Goal: Navigation & Orientation: Find specific page/section

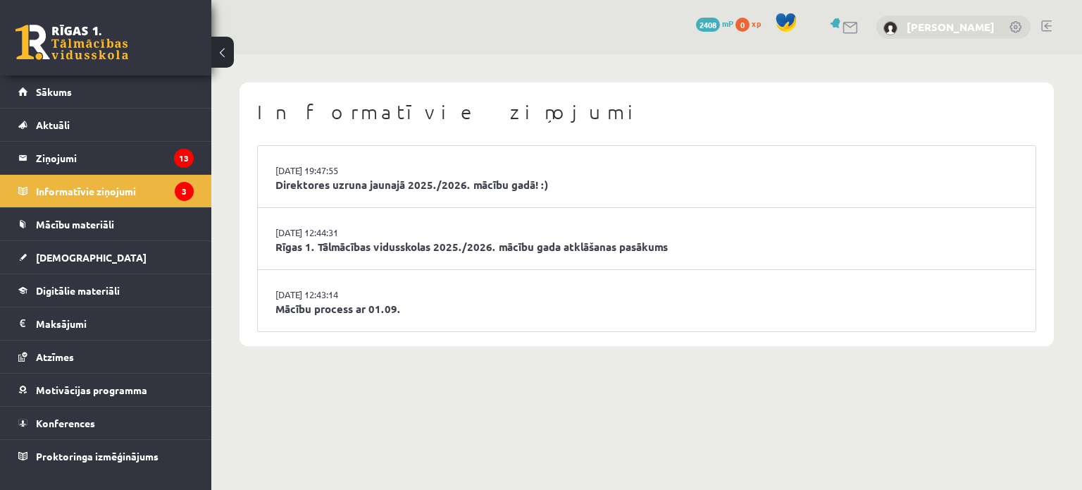
click at [973, 25] on link "[PERSON_NAME]" at bounding box center [951, 27] width 88 height 14
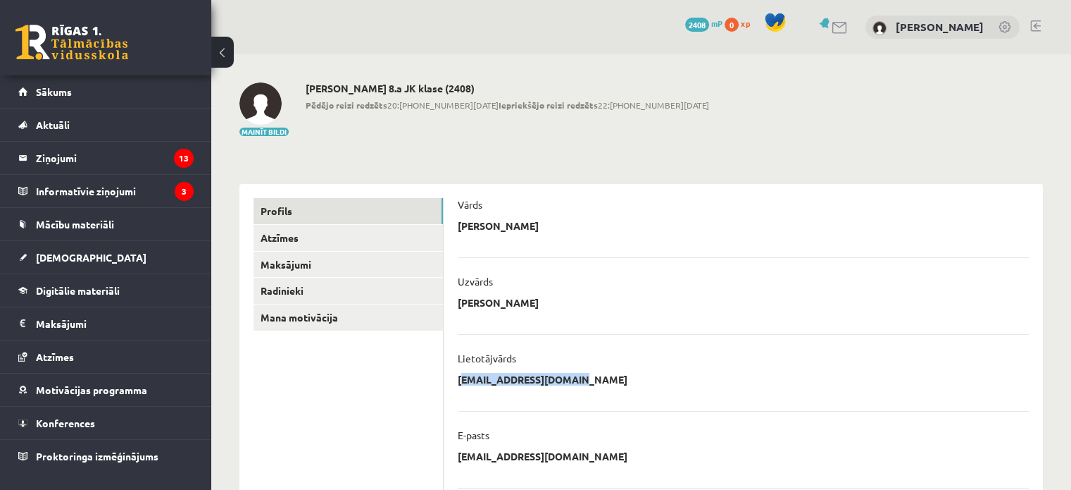
drag, startPoint x: 581, startPoint y: 380, endPoint x: 456, endPoint y: 384, distance: 125.5
copy p "[EMAIL_ADDRESS][DOMAIN_NAME]"
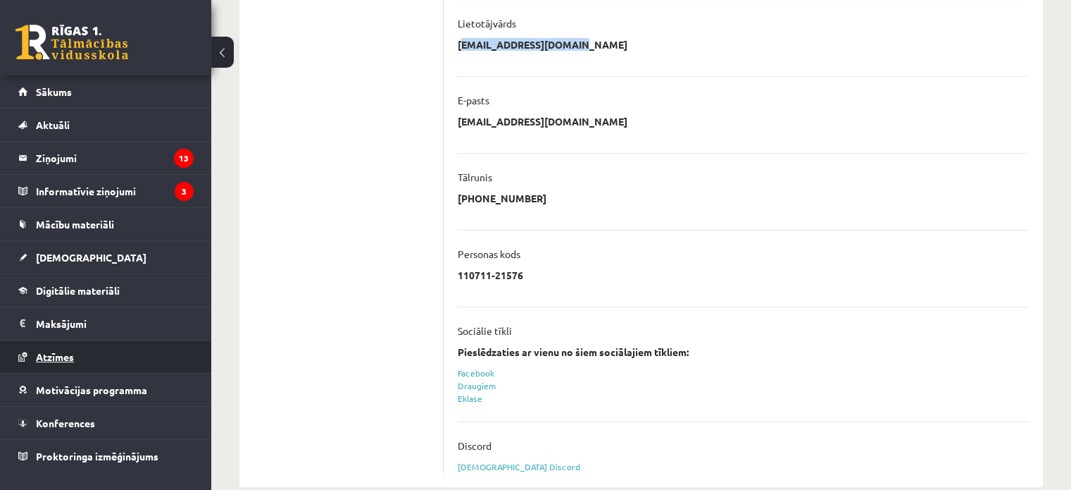
scroll to position [352, 0]
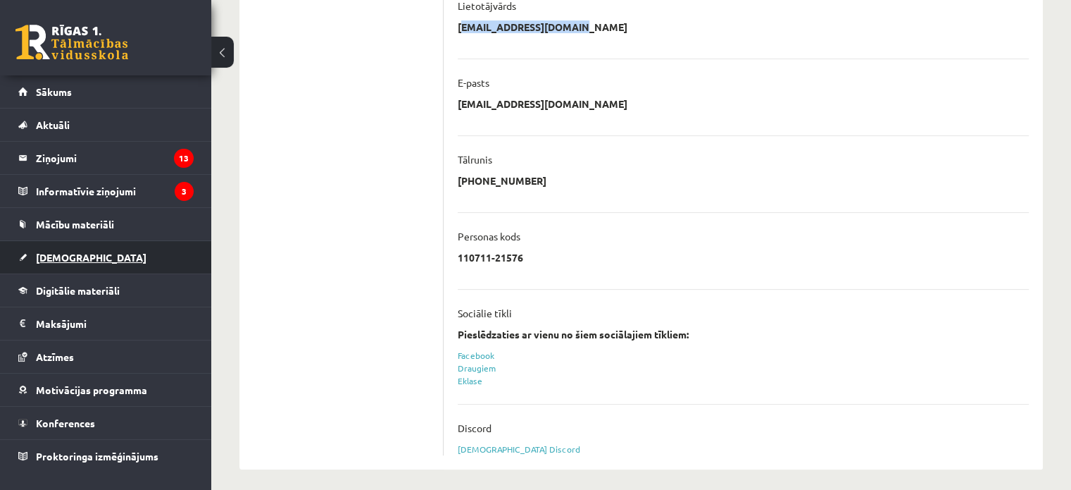
click at [72, 249] on link "[DEMOGRAPHIC_DATA]" at bounding box center [105, 257] width 175 height 32
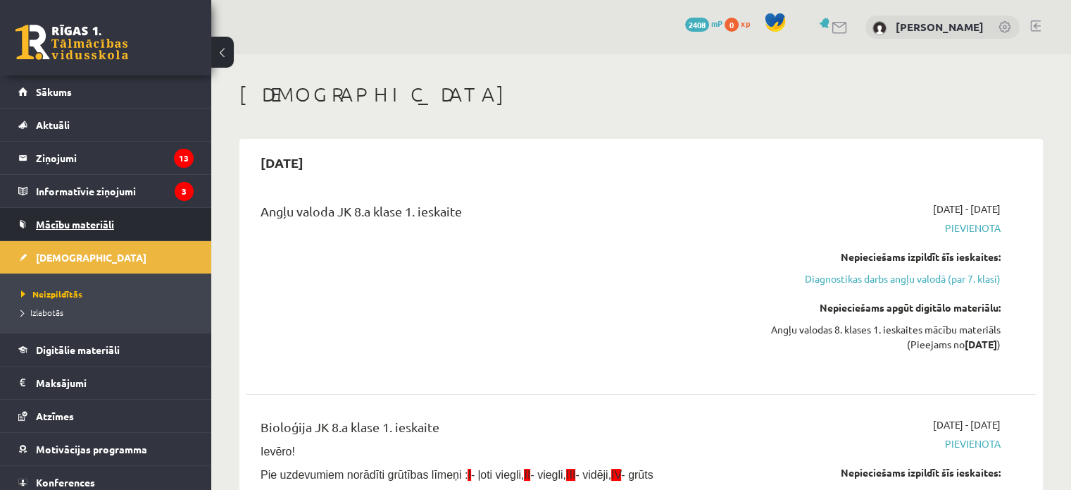
click at [74, 218] on span "Mācību materiāli" at bounding box center [75, 224] width 78 height 13
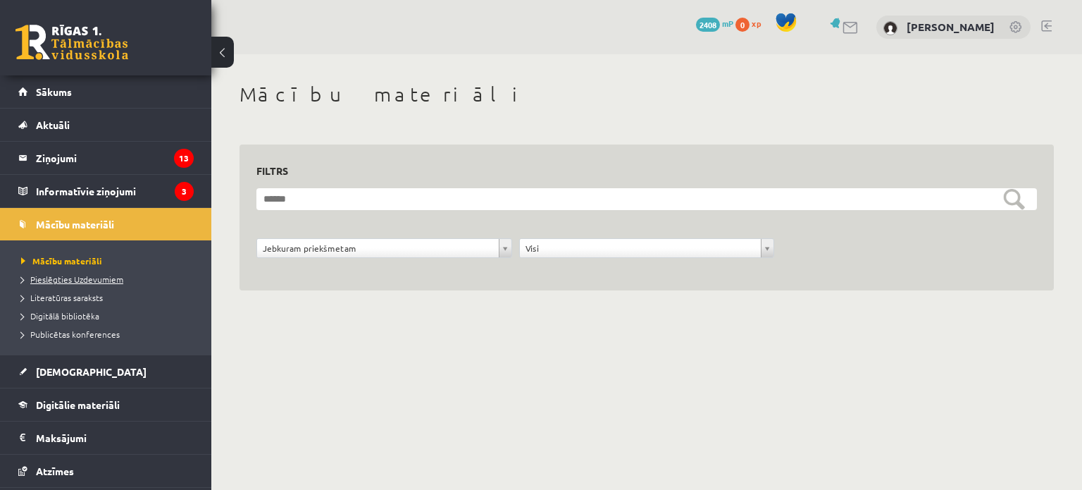
click at [94, 278] on span "Pieslēgties Uzdevumiem" at bounding box center [72, 278] width 102 height 11
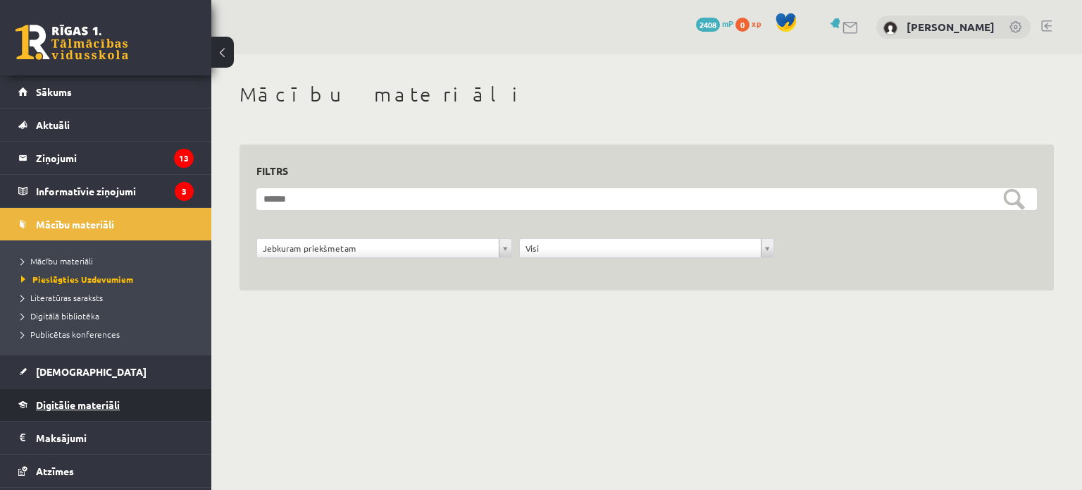
click at [92, 407] on span "Digitālie materiāli" at bounding box center [78, 404] width 84 height 13
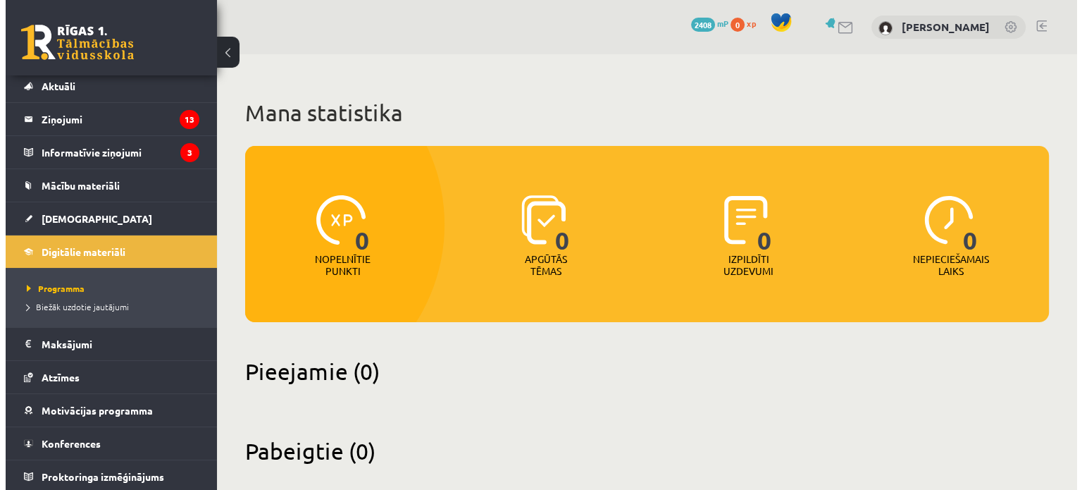
scroll to position [39, 0]
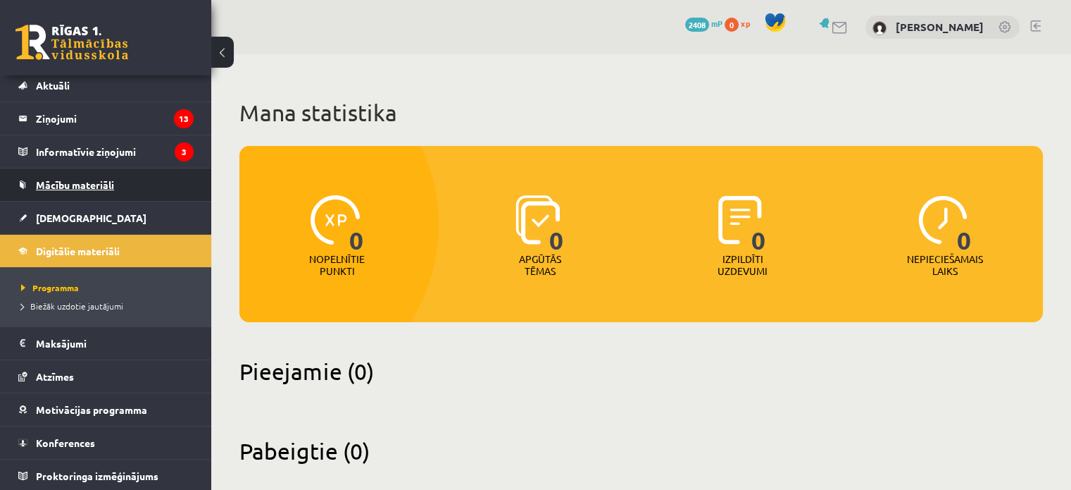
click at [92, 188] on span "Mācību materiāli" at bounding box center [75, 184] width 78 height 13
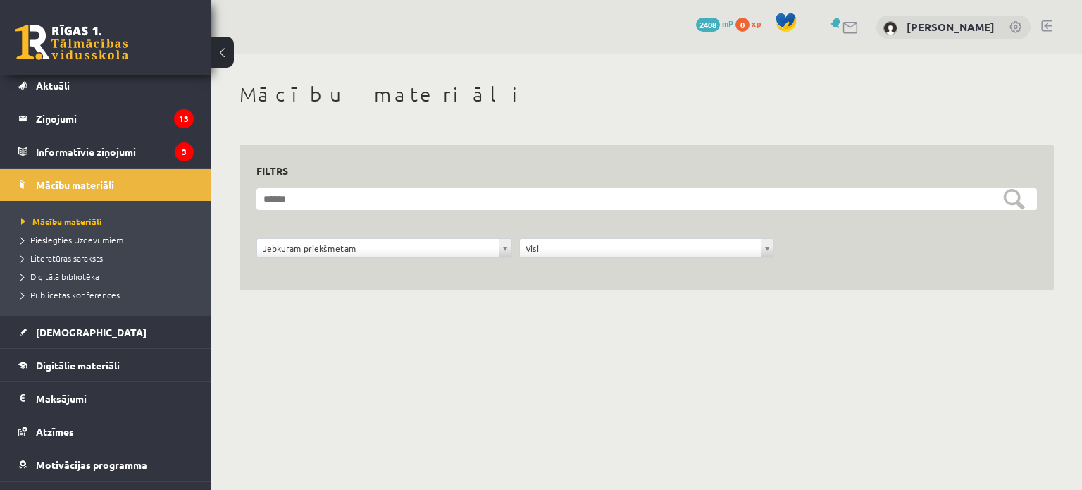
click at [83, 275] on span "Digitālā bibliotēka" at bounding box center [60, 276] width 78 height 11
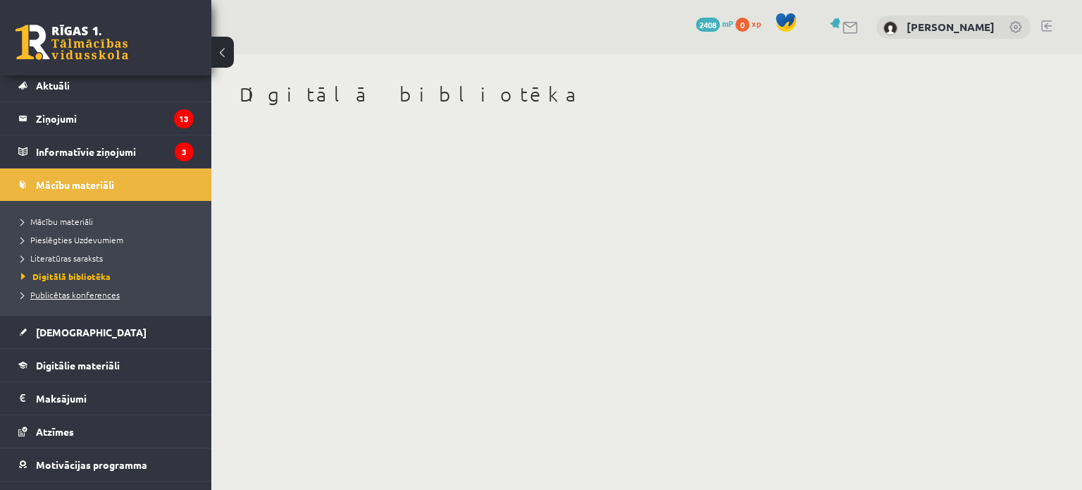
click at [79, 298] on link "Publicētas konferences" at bounding box center [109, 294] width 176 height 13
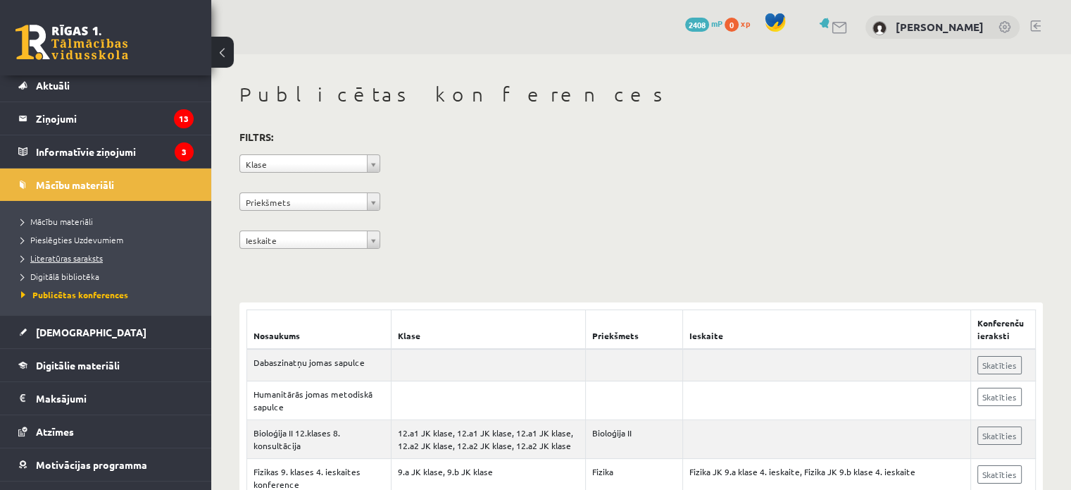
click at [59, 258] on span "Literatūras saraksts" at bounding box center [62, 257] width 82 height 11
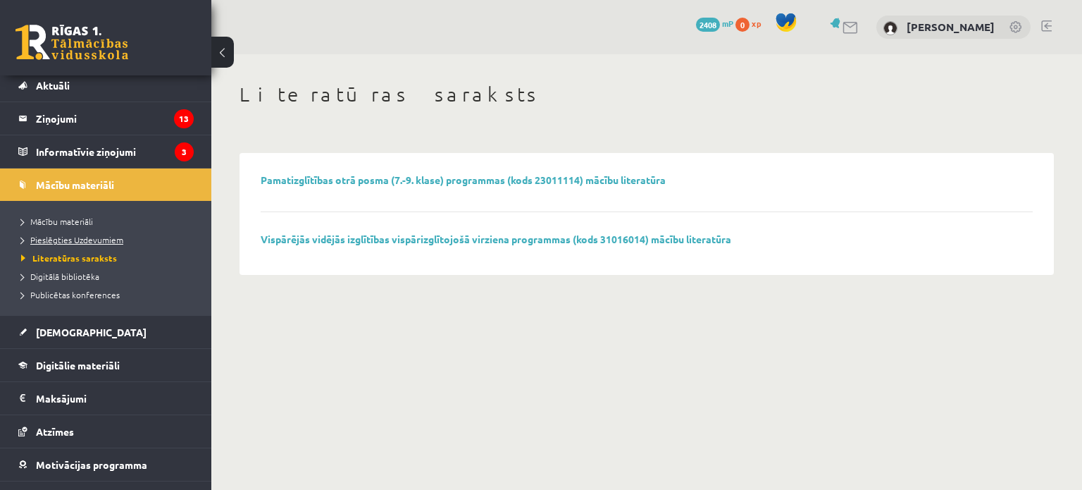
click at [79, 236] on span "Pieslēgties Uzdevumiem" at bounding box center [72, 239] width 102 height 11
